Goal: Download file/media

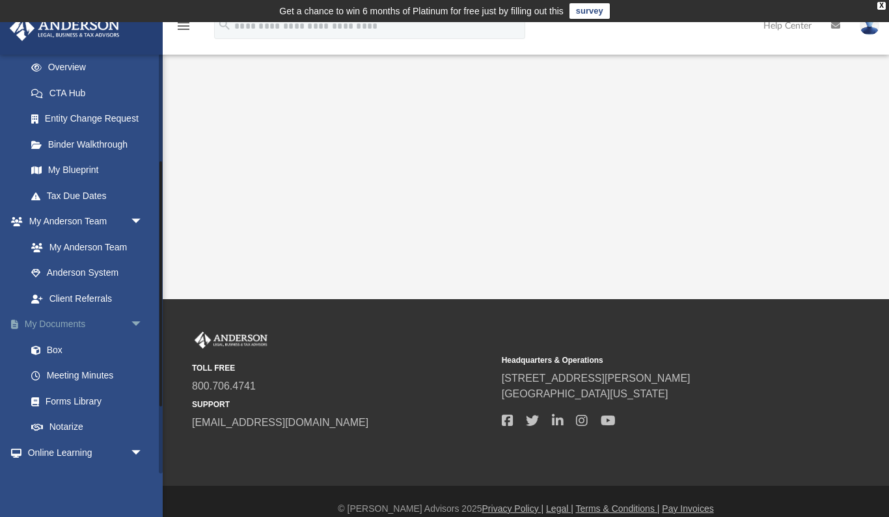
scroll to position [184, 0]
click at [59, 344] on link "Box" at bounding box center [90, 349] width 144 height 26
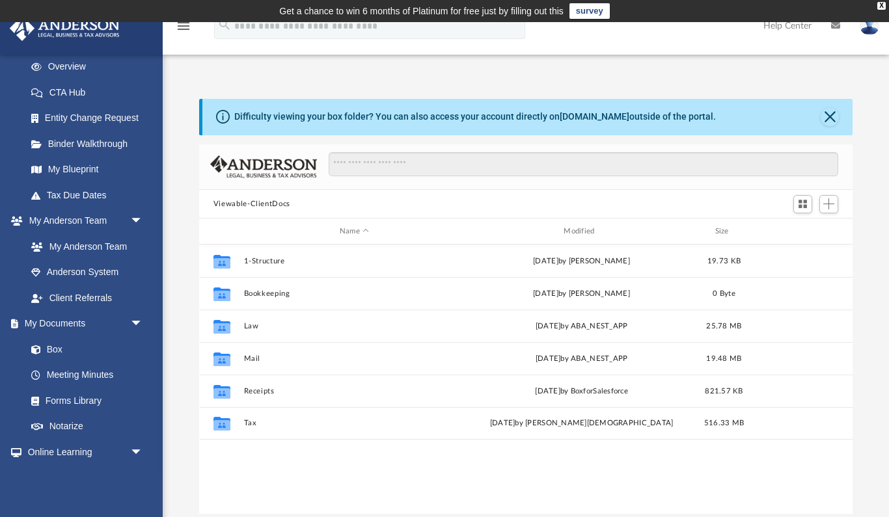
scroll to position [296, 654]
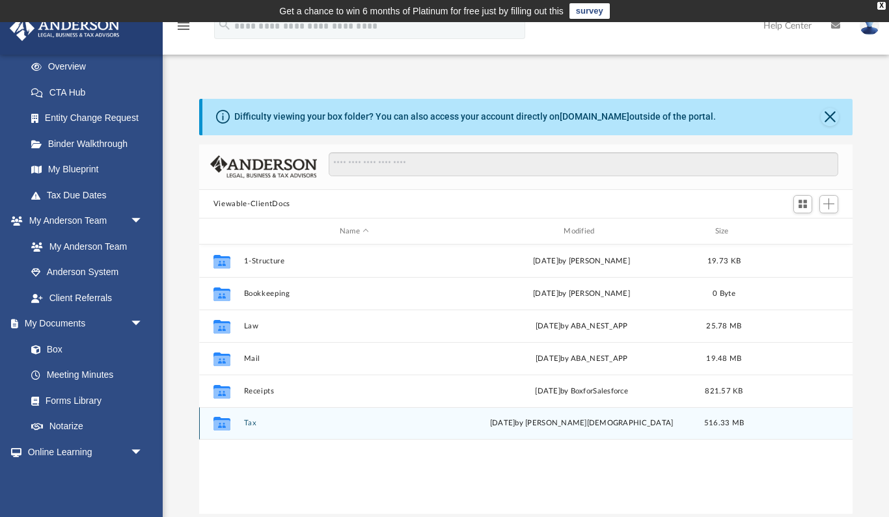
click at [249, 422] on button "Tax" at bounding box center [353, 424] width 221 height 8
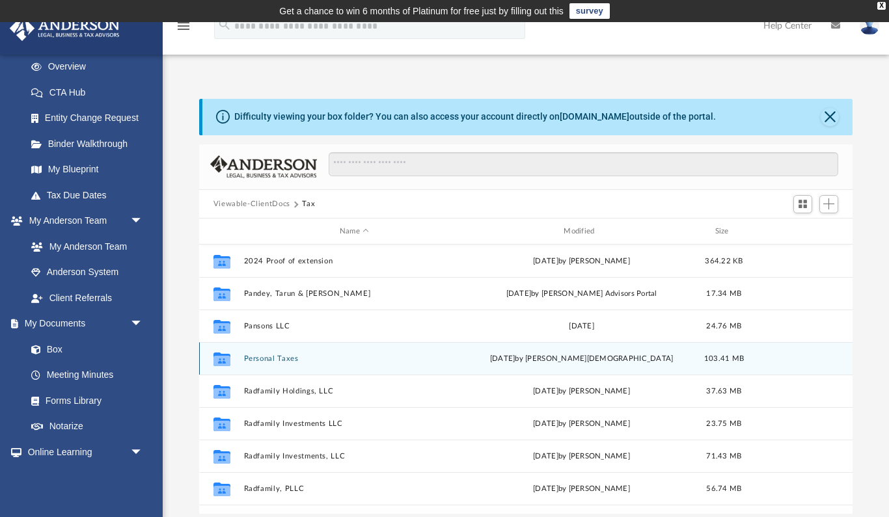
click at [273, 360] on button "Personal Taxes" at bounding box center [353, 359] width 221 height 8
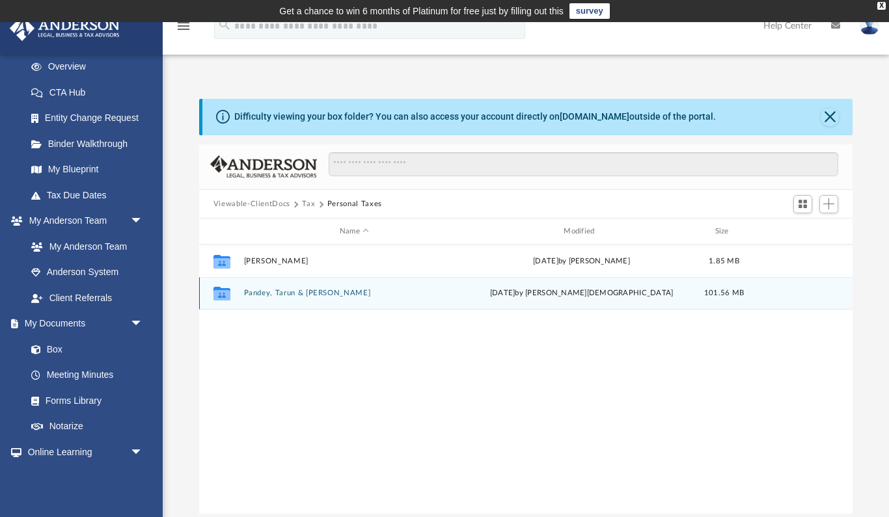
click at [297, 294] on button "Pandey, Tarun & [PERSON_NAME]" at bounding box center [353, 294] width 221 height 8
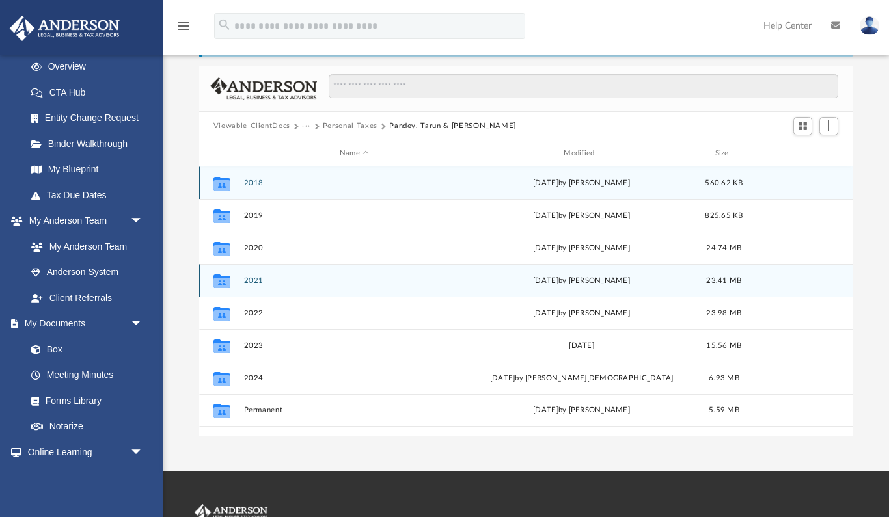
scroll to position [79, 0]
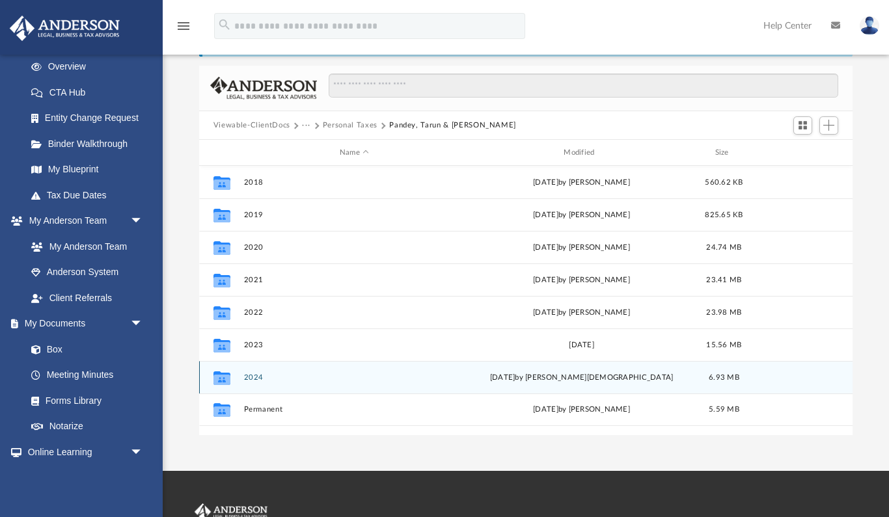
click at [258, 378] on button "2024" at bounding box center [353, 378] width 221 height 8
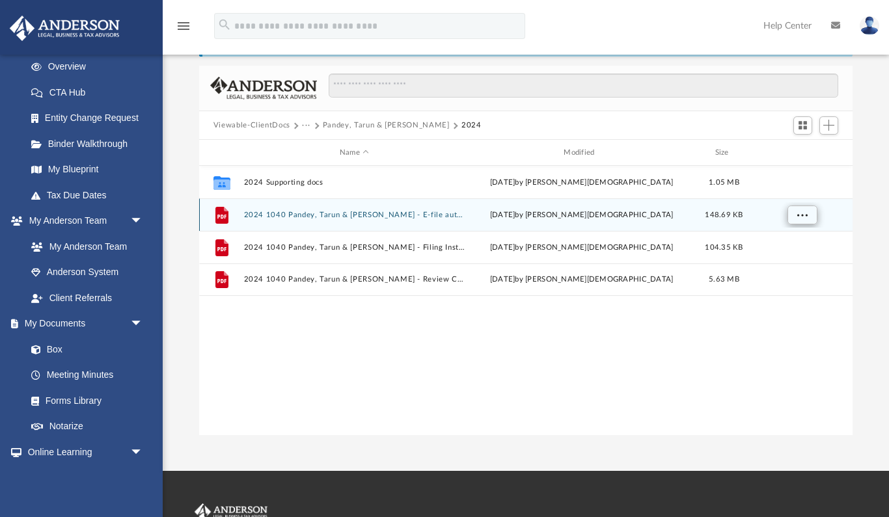
click at [803, 212] on span "More options" at bounding box center [801, 214] width 10 height 7
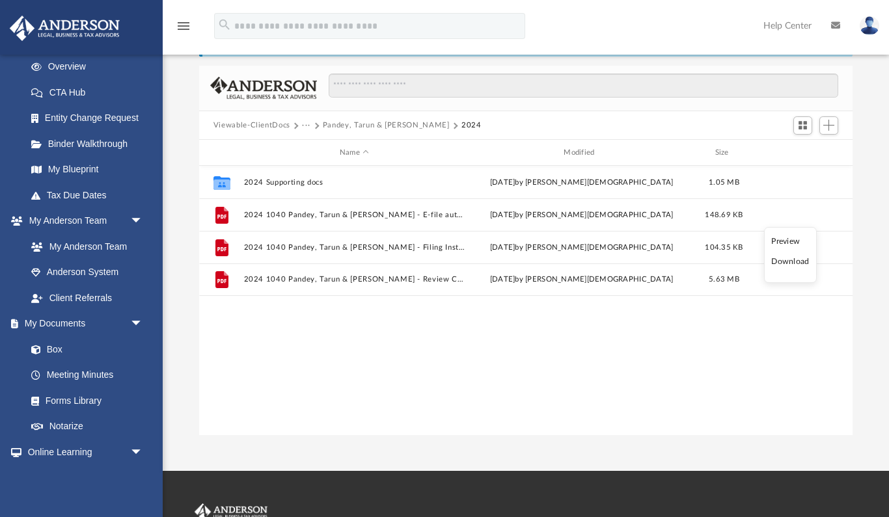
click at [781, 264] on li "Download" at bounding box center [790, 262] width 38 height 14
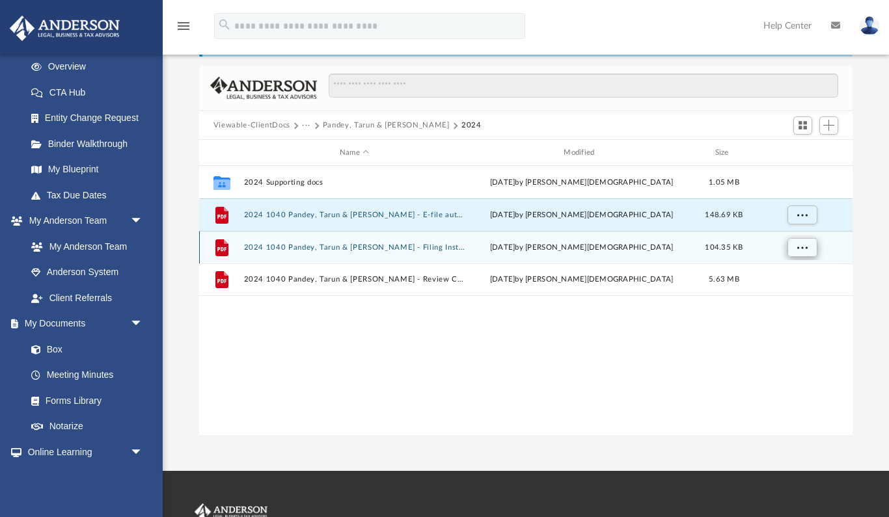
click at [798, 245] on span "More options" at bounding box center [801, 247] width 10 height 7
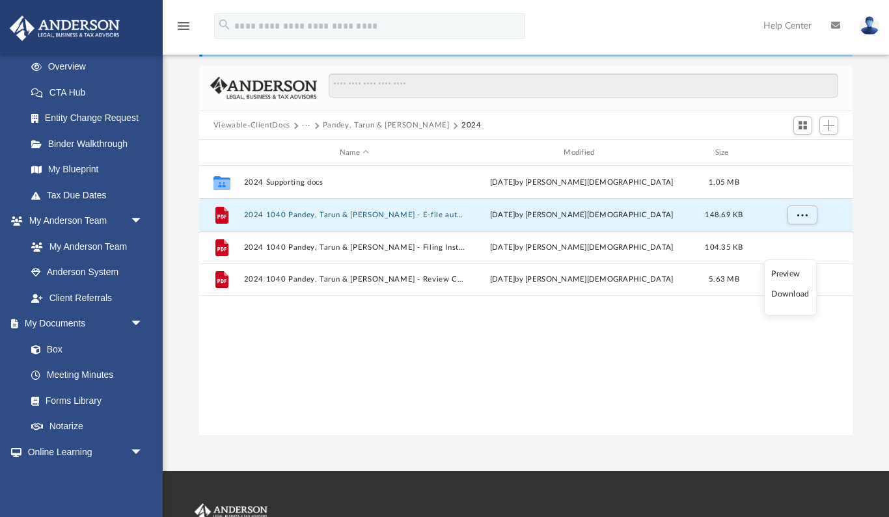
click at [783, 292] on li "Download" at bounding box center [790, 295] width 38 height 14
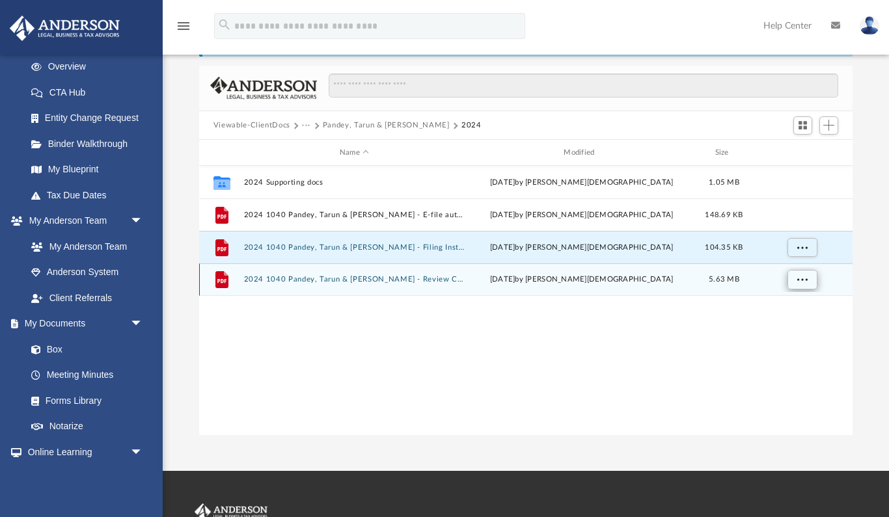
click at [804, 280] on span "More options" at bounding box center [801, 279] width 10 height 7
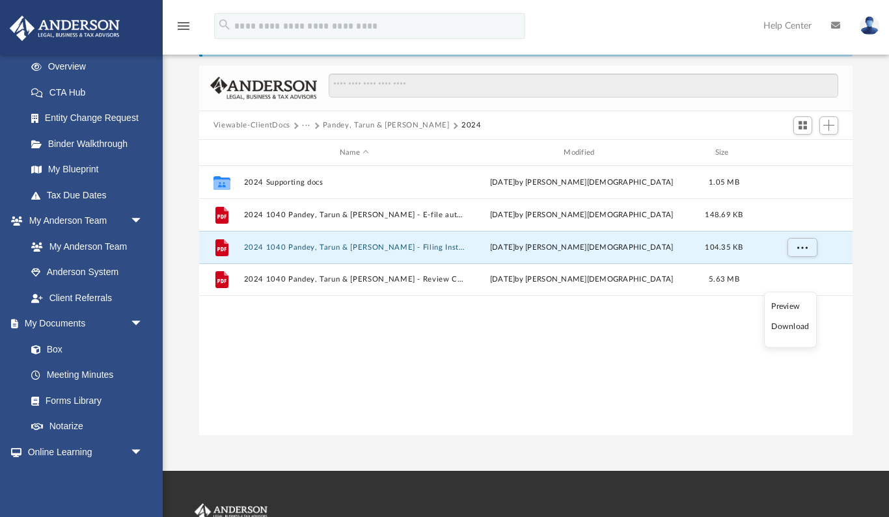
click at [790, 329] on li "Download" at bounding box center [790, 327] width 38 height 14
